Goal: Task Accomplishment & Management: Use online tool/utility

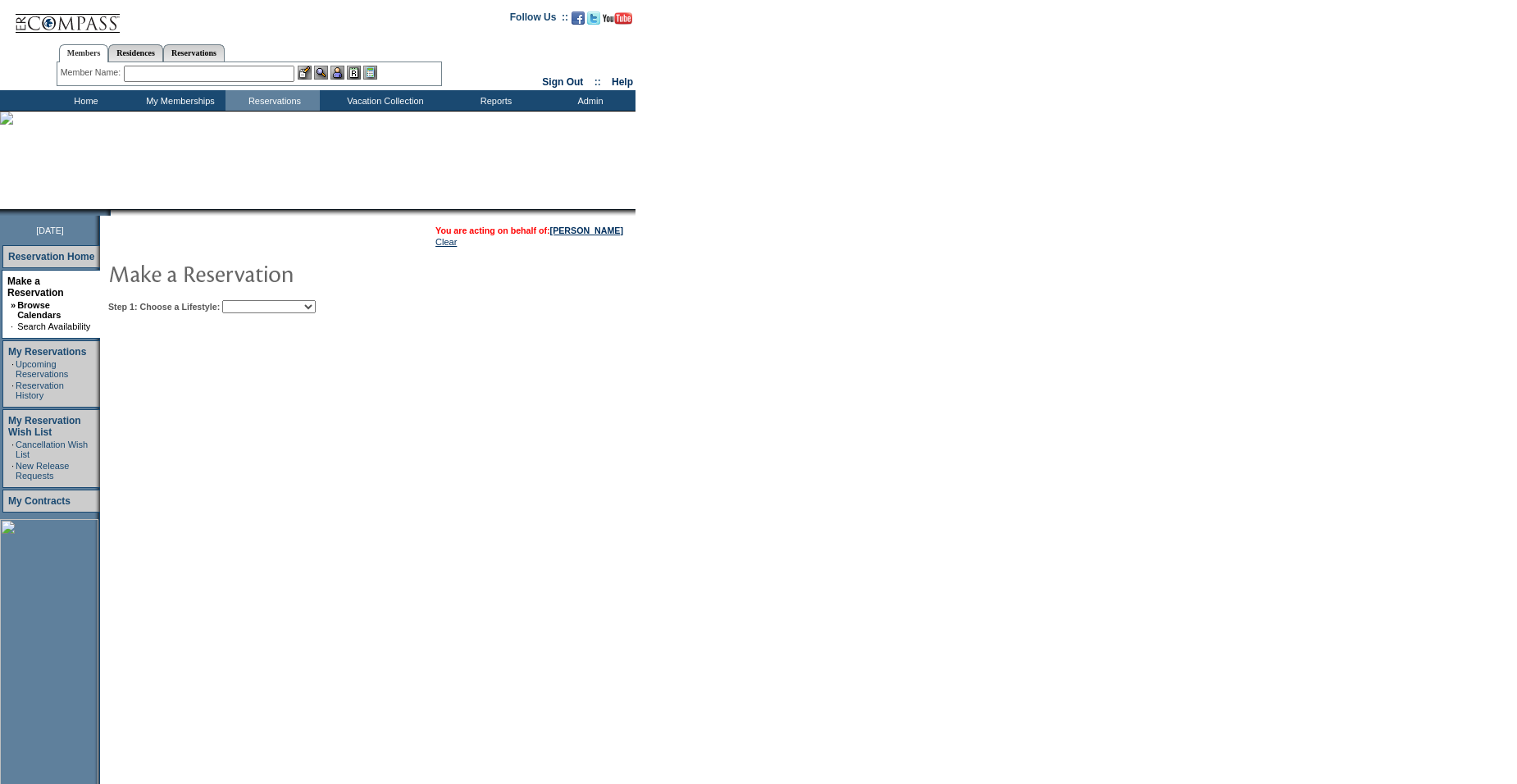
click at [276, 307] on select "My Favorites Beach Leisure Metropolitan Mountain OIAL for Adventure OIAL for Co…" at bounding box center [269, 306] width 94 height 13
select select "Metropolitan"
click at [250, 301] on select "My Favorites Beach Leisure Metropolitan Mountain OIAL for Adventure OIAL for Co…" at bounding box center [269, 306] width 94 height 13
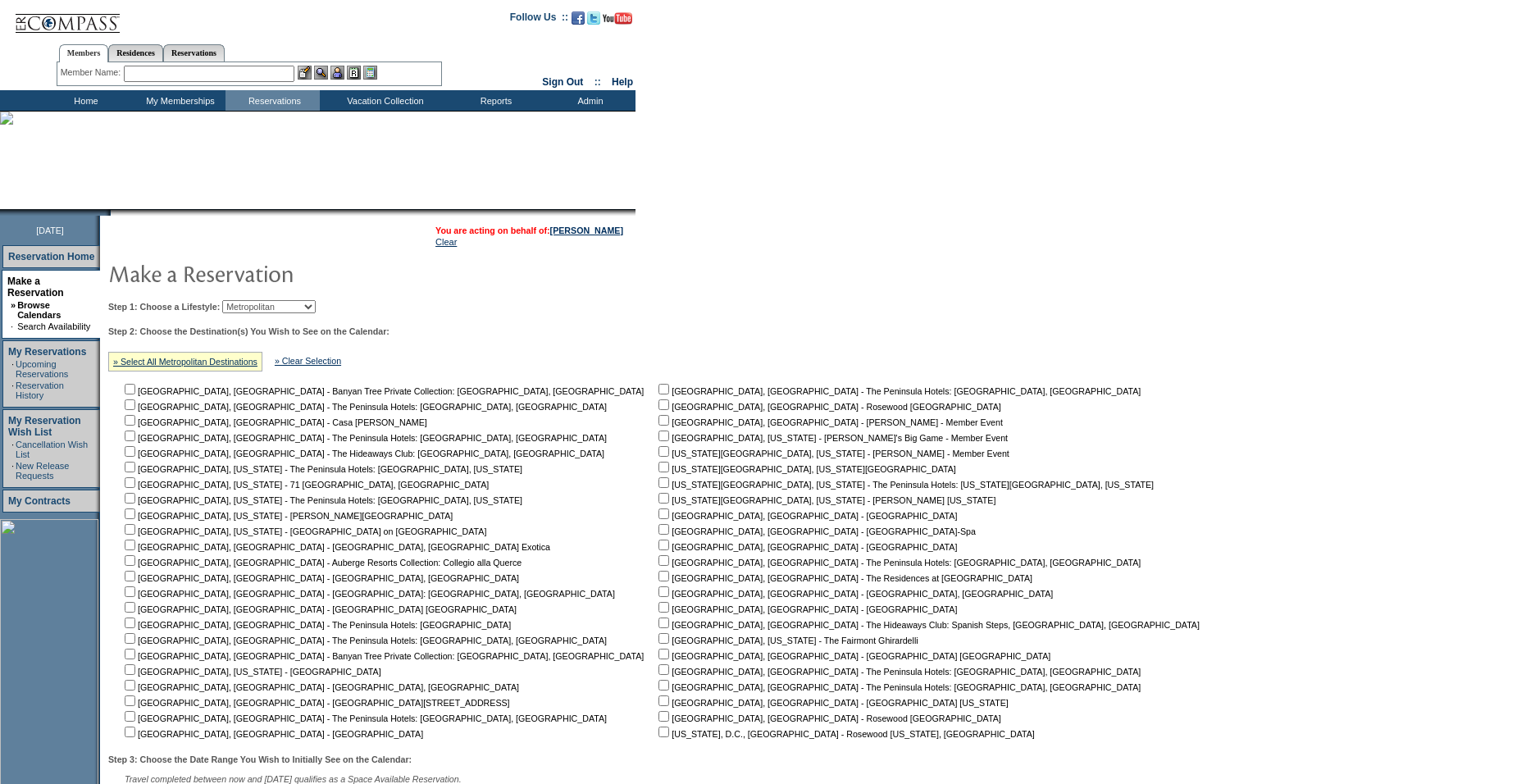
click at [658, 472] on input "checkbox" at bounding box center [663, 466] width 11 height 11
checkbox input "true"
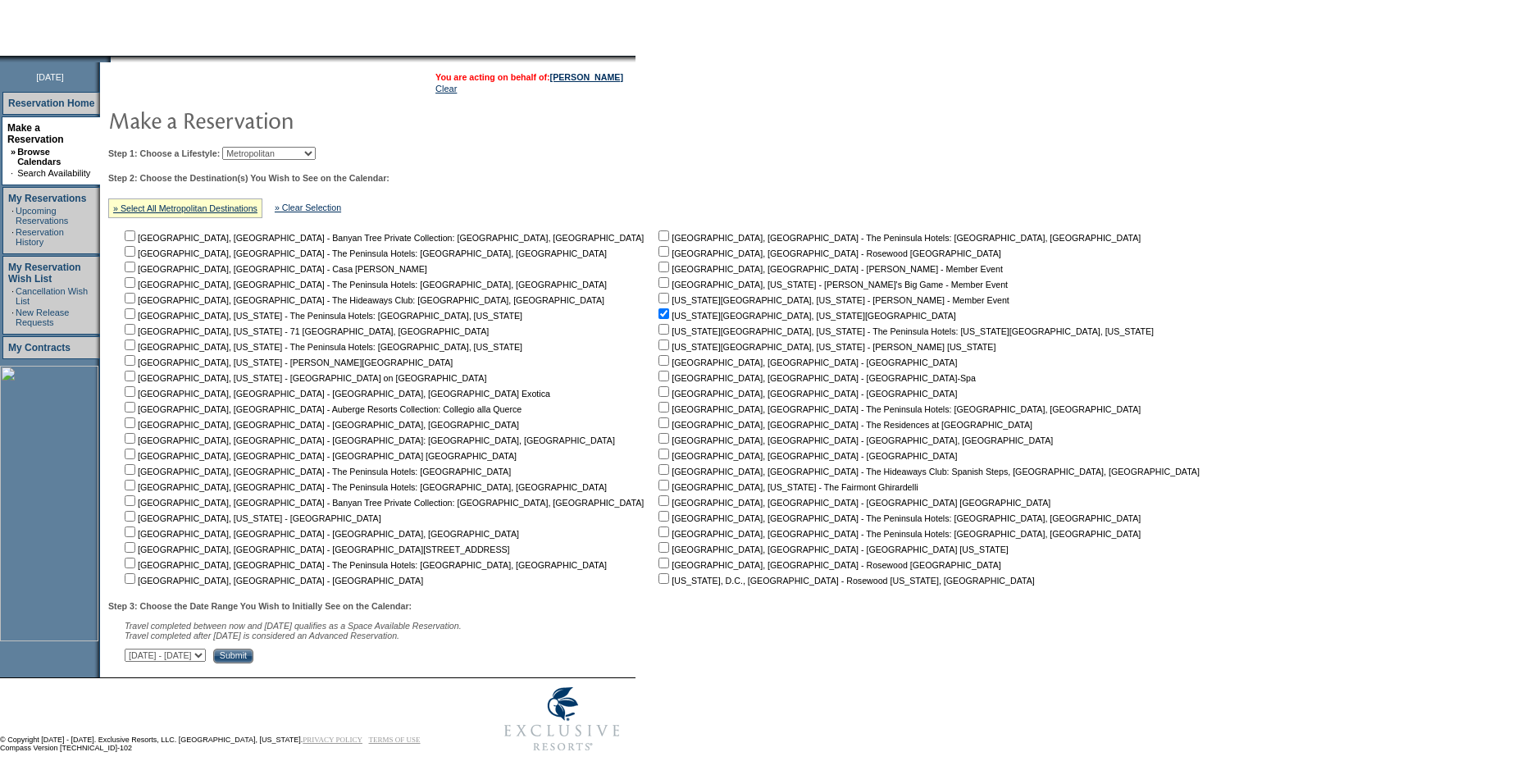
scroll to position [164, 0]
drag, startPoint x: 238, startPoint y: 654, endPoint x: 246, endPoint y: 647, distance: 10.6
click at [206, 654] on select "[DATE] - [DATE] [DATE] - [DATE] [DATE] - [DATE] [DATE] - [DATE] [DATE] - [DATE]…" at bounding box center [164, 655] width 81 height 13
select select "[DATE]|[DATE]"
click at [134, 649] on select "[DATE] - [DATE] [DATE] - [DATE] [DATE] - [DATE] [DATE] - [DATE] [DATE] - [DATE]…" at bounding box center [164, 655] width 81 height 13
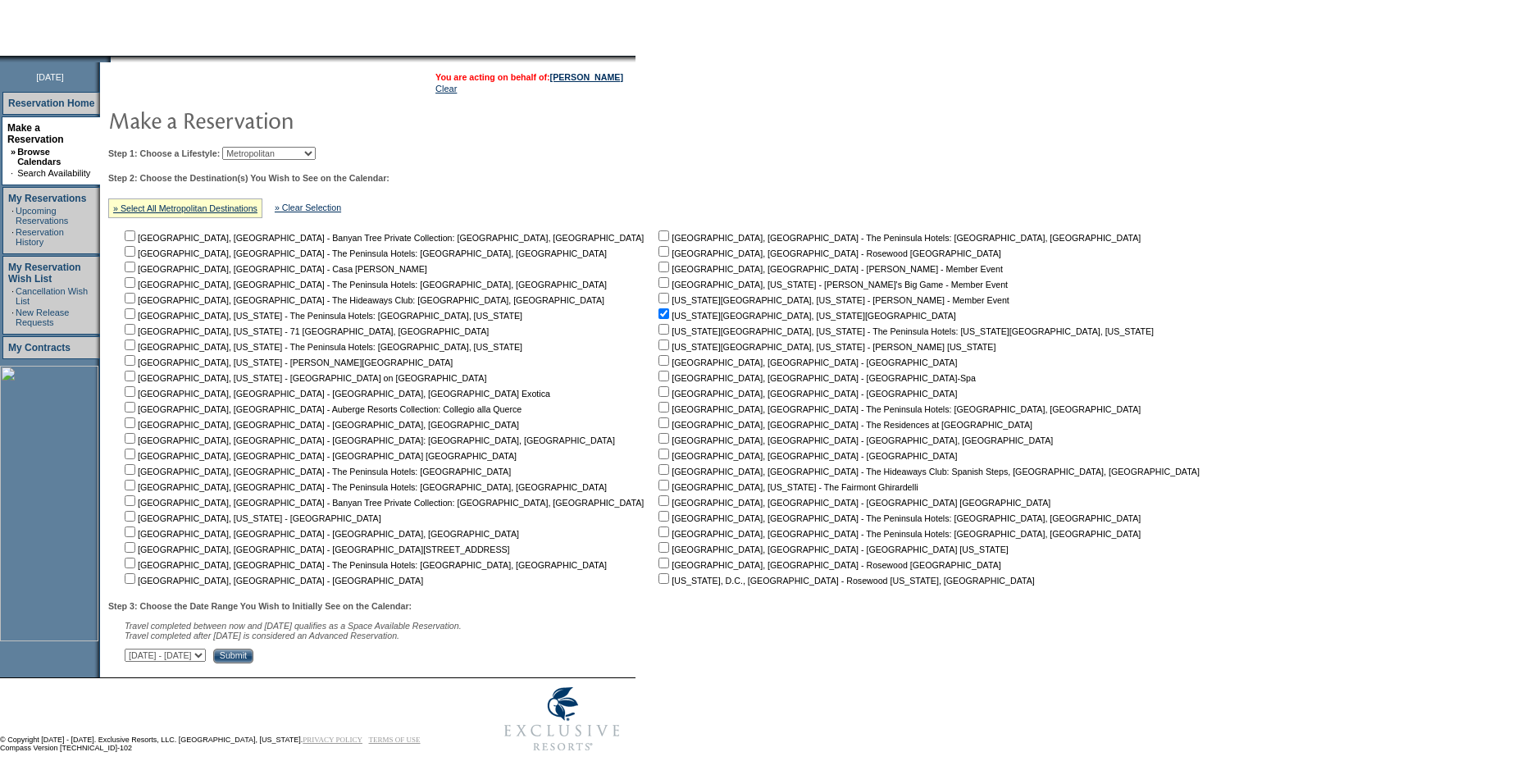
click at [254, 650] on input "Submit" at bounding box center [232, 655] width 40 height 14
